Goal: Find specific page/section: Find specific page/section

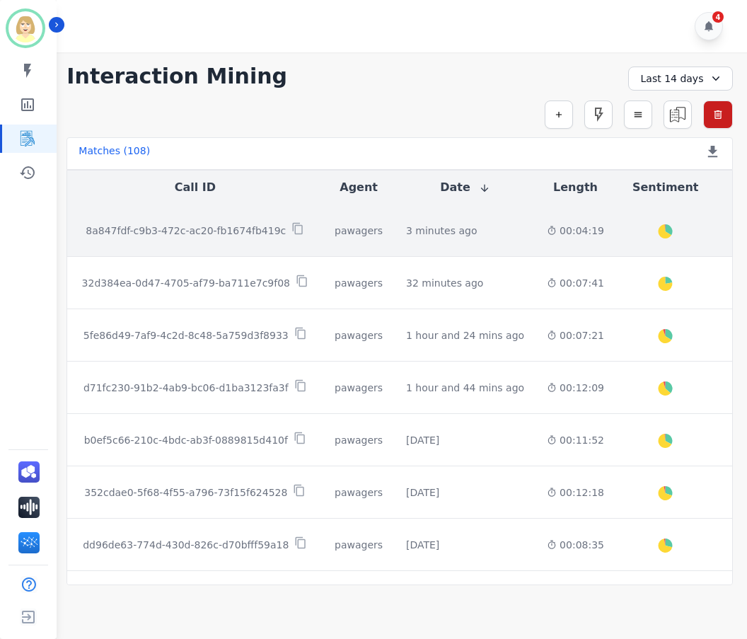
click at [233, 231] on p "8a847fdf-c9b3-472c-ac20-fb1674fb419c" at bounding box center [186, 231] width 200 height 14
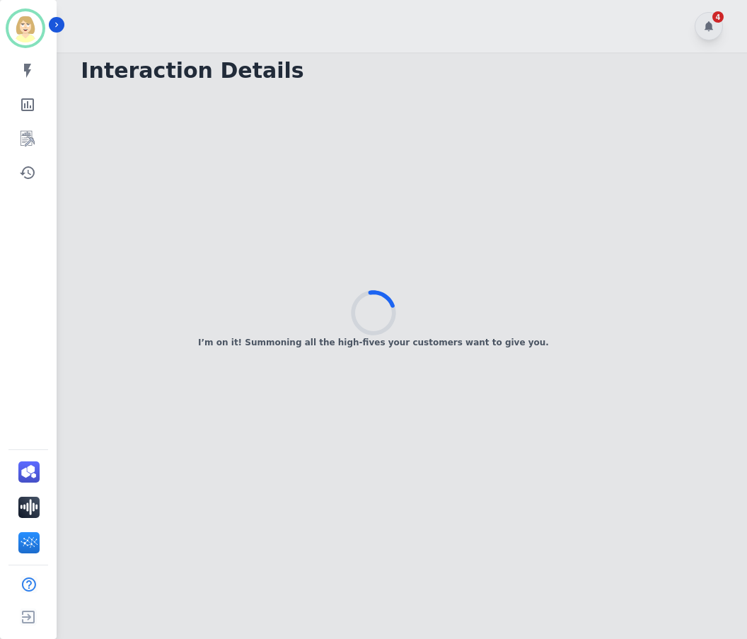
click at [396, 374] on div "I’m on it! Summoning all the high-fives your customers want to give you." at bounding box center [373, 319] width 747 height 639
click at [8, 502] on div "Sidebar" at bounding box center [25, 507] width 35 height 33
click at [29, 465] on img "Sidebar" at bounding box center [28, 471] width 21 height 21
click at [120, 156] on div "If only I could sip some digital coffee while I load up your mountain of greatn…" at bounding box center [373, 319] width 747 height 639
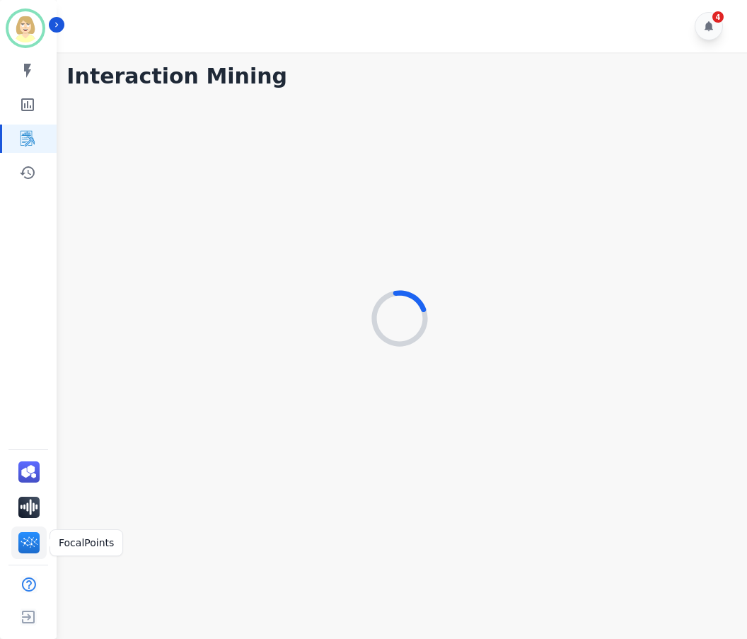
click at [30, 539] on img "Sidebar" at bounding box center [28, 542] width 21 height 21
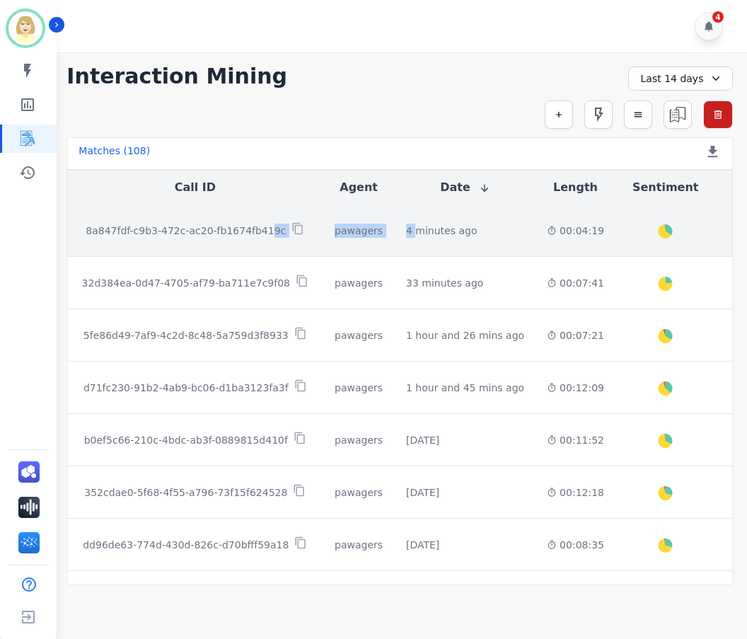
drag, startPoint x: 383, startPoint y: 226, endPoint x: 253, endPoint y: 229, distance: 130.2
click at [226, 226] on p "8a847fdf-c9b3-472c-ac20-fb1674fb419c" at bounding box center [186, 231] width 200 height 14
